Goal: Register for event/course

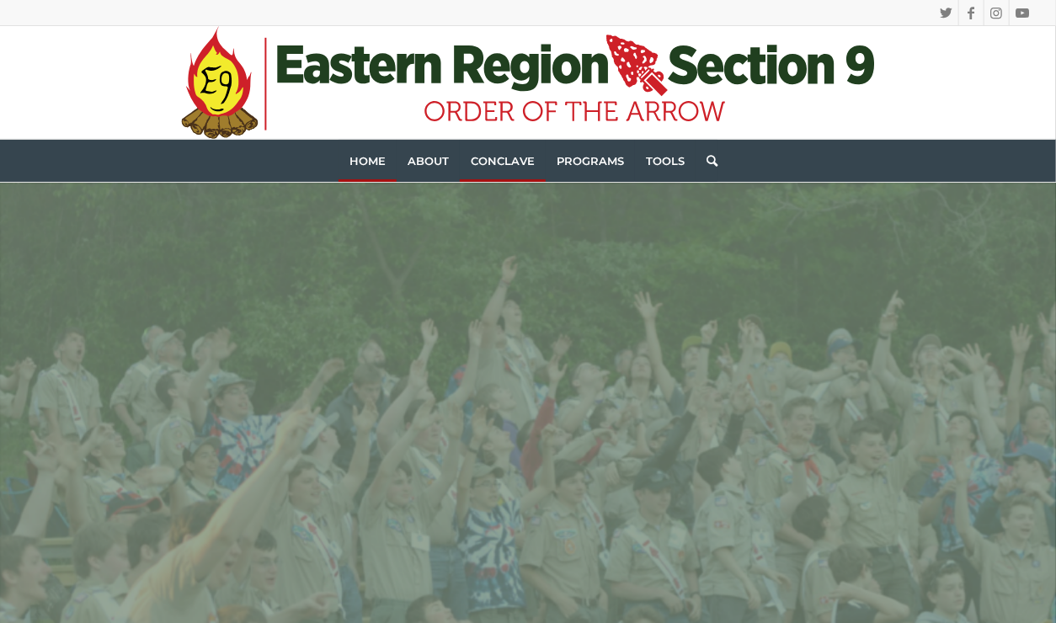
click at [502, 167] on link "Conclave" at bounding box center [503, 161] width 86 height 42
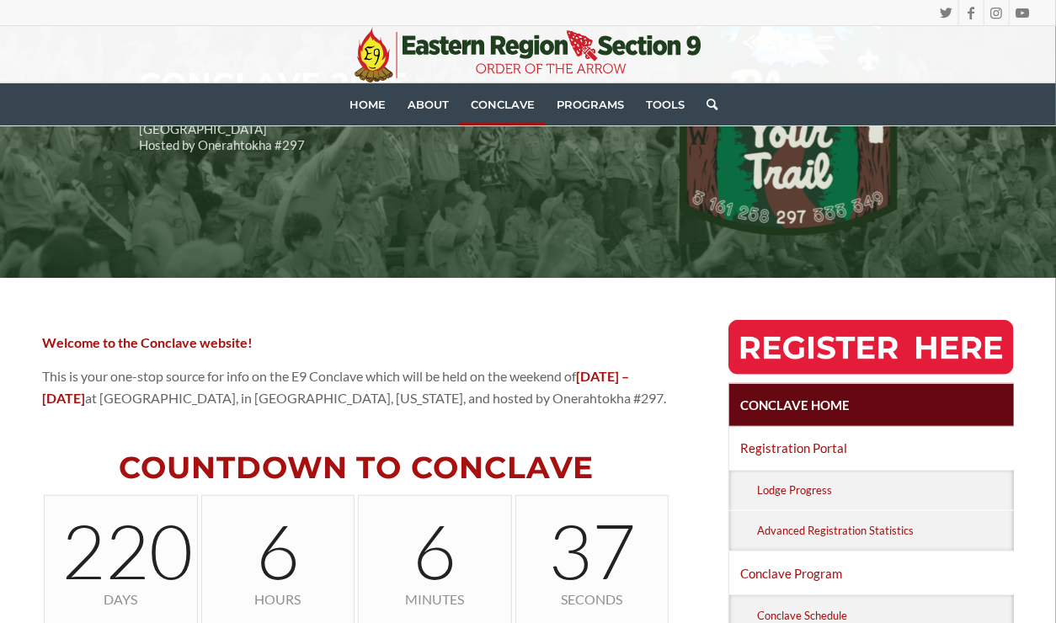
scroll to position [403, 0]
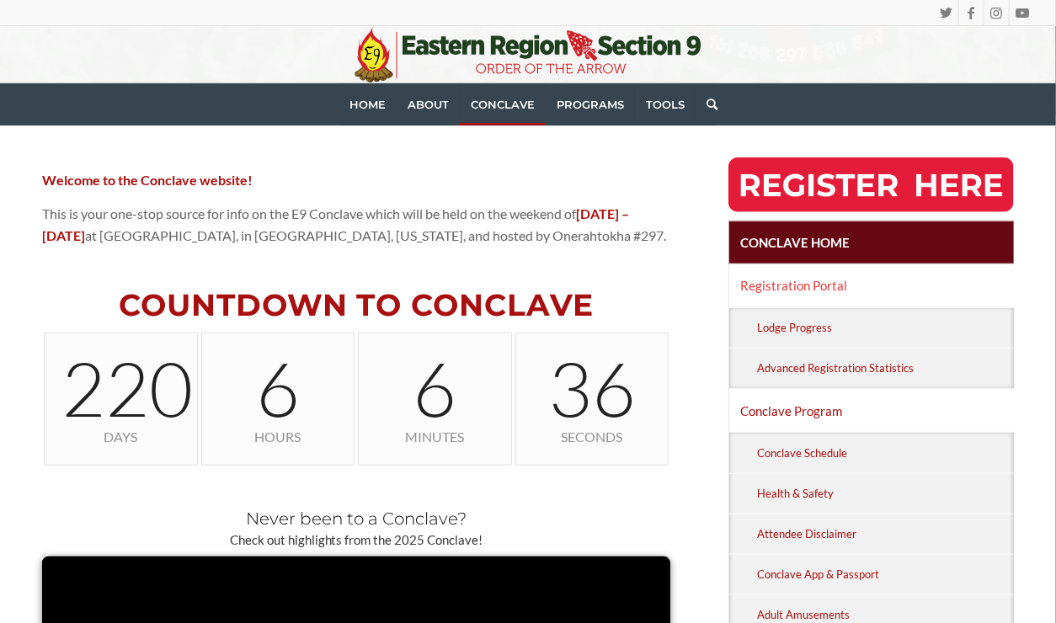
click at [842, 281] on link "Registration Portal" at bounding box center [871, 285] width 285 height 42
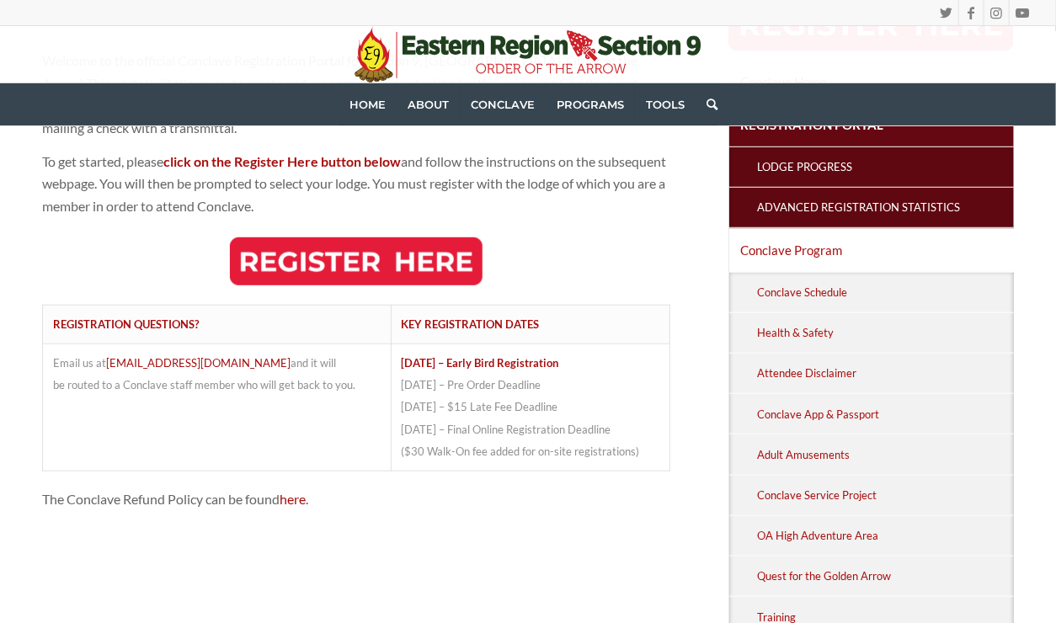
scroll to position [397, 0]
